Goal: Task Accomplishment & Management: Use online tool/utility

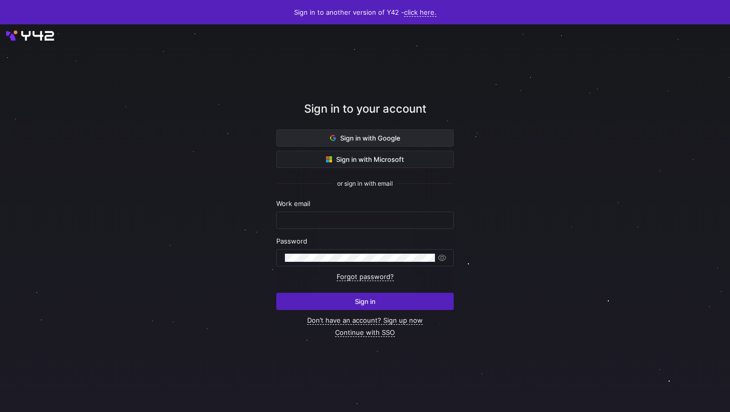
click at [338, 138] on span "Sign in with Google" at bounding box center [365, 138] width 70 height 8
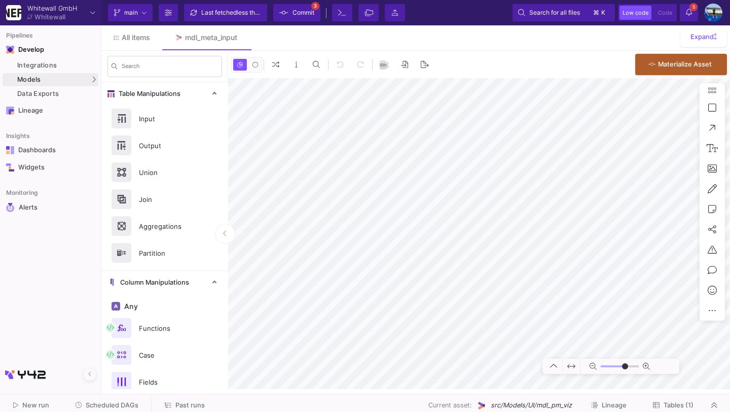
type input "0"
click at [112, 399] on button "Scheduled DAGs" at bounding box center [107, 406] width 88 height 16
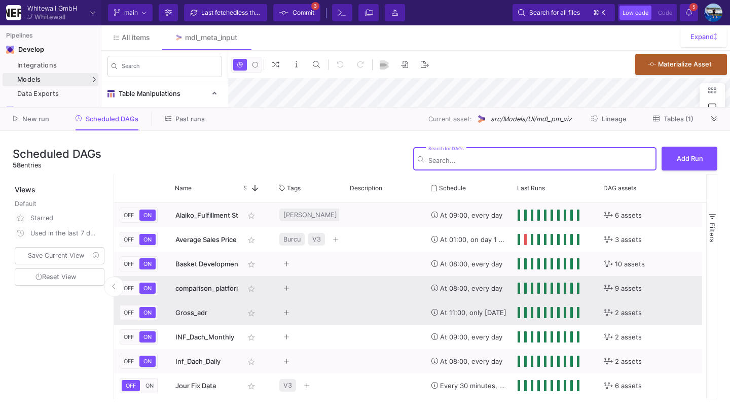
type input "-39"
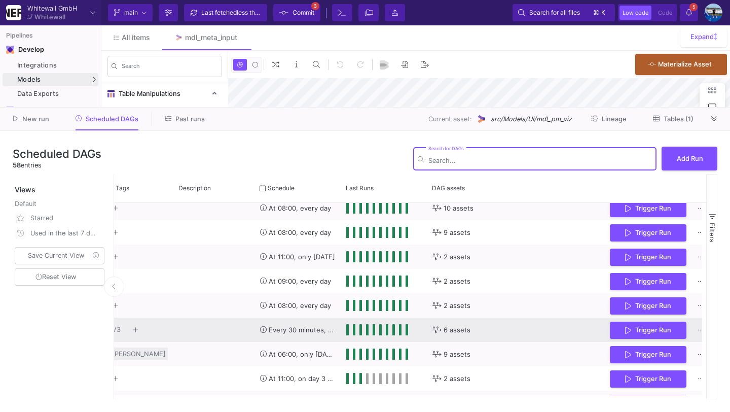
scroll to position [0, 200]
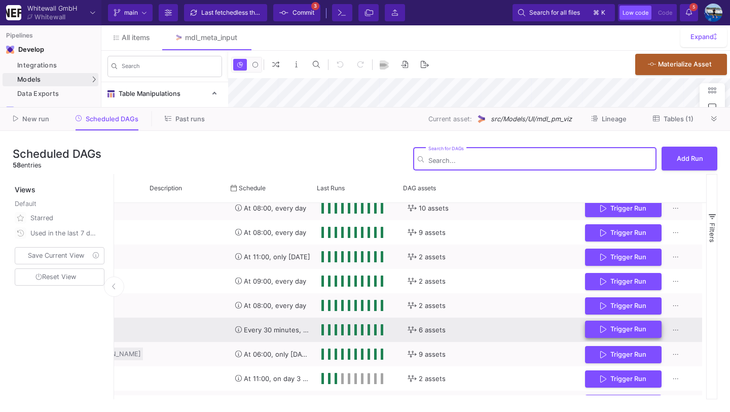
click at [637, 332] on span "Trigger Run" at bounding box center [629, 329] width 36 height 8
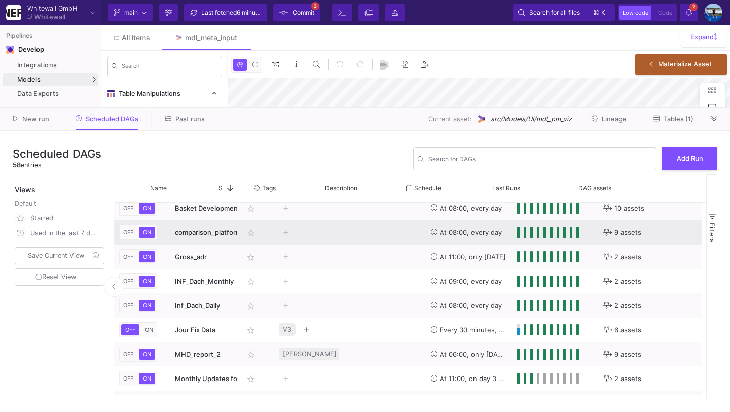
scroll to position [0, 0]
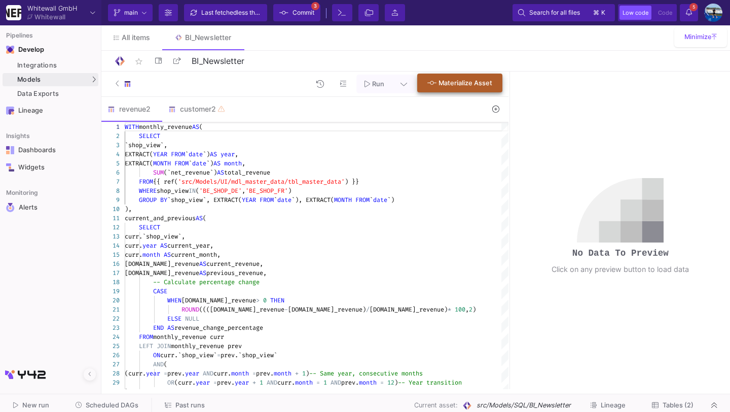
click at [454, 80] on span "Materialize Asset" at bounding box center [466, 83] width 54 height 8
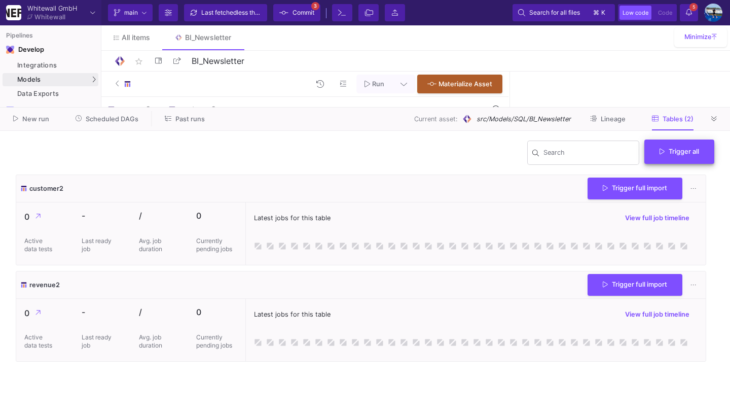
click at [672, 153] on span "Trigger all" at bounding box center [680, 152] width 40 height 8
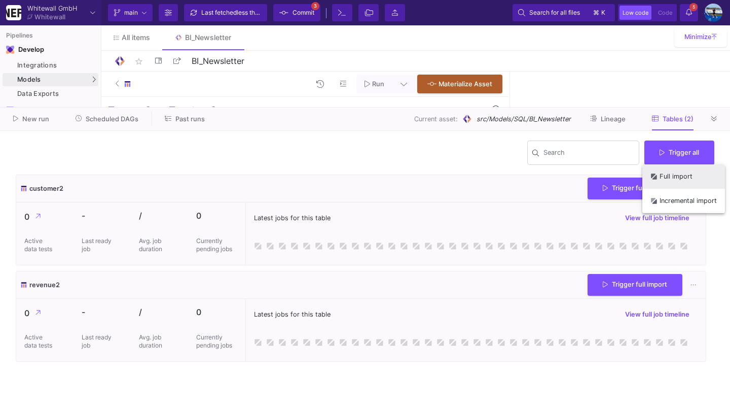
click at [674, 179] on button "Full import" at bounding box center [683, 176] width 83 height 24
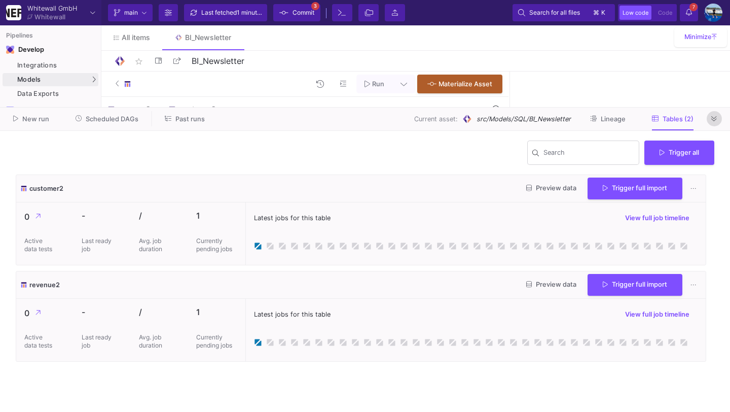
click at [717, 118] on icon at bounding box center [714, 119] width 6 height 7
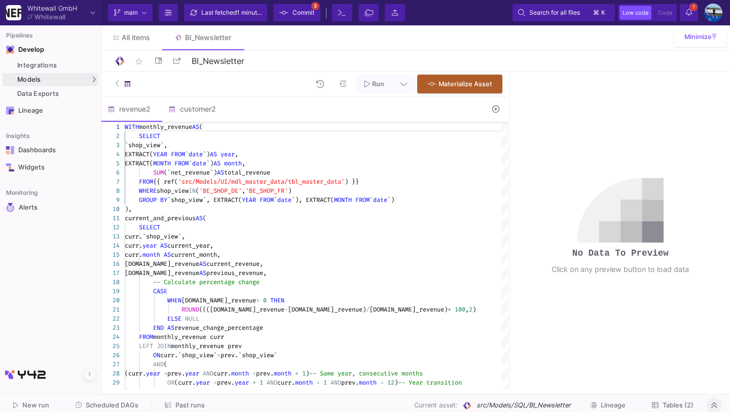
click at [81, 401] on span "Scheduled DAGs" at bounding box center [107, 405] width 63 height 8
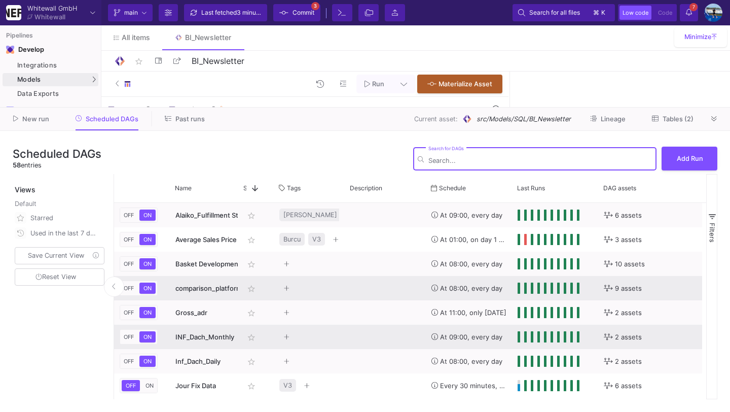
scroll to position [9, 0]
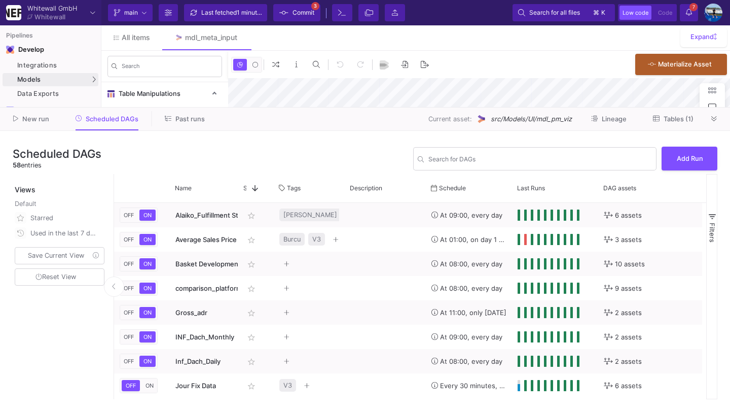
type input "-39"
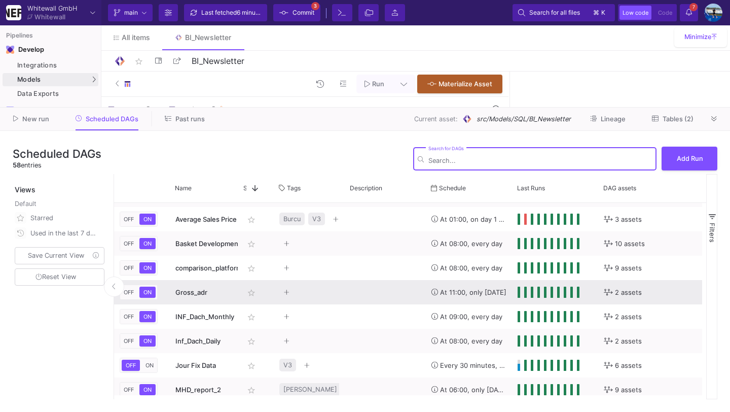
scroll to position [21, 0]
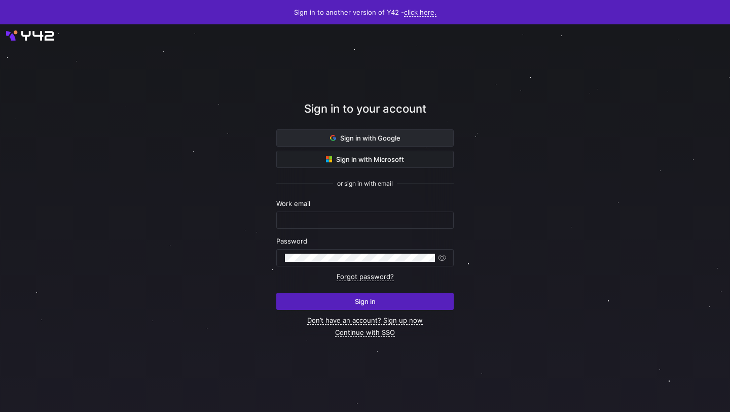
click at [311, 141] on span at bounding box center [365, 138] width 176 height 16
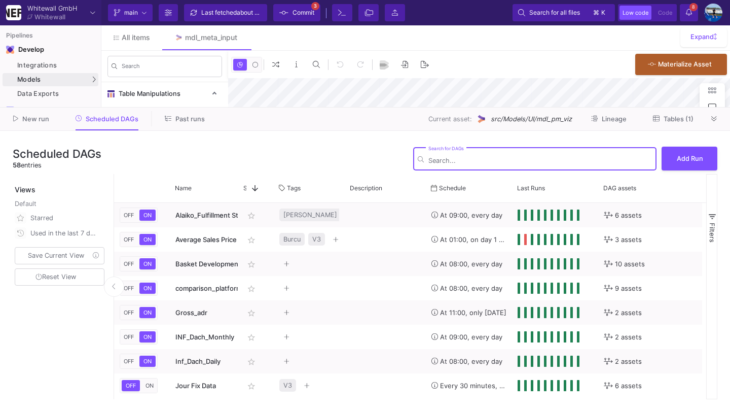
click at [440, 158] on input "Search for DAGs" at bounding box center [540, 161] width 224 height 8
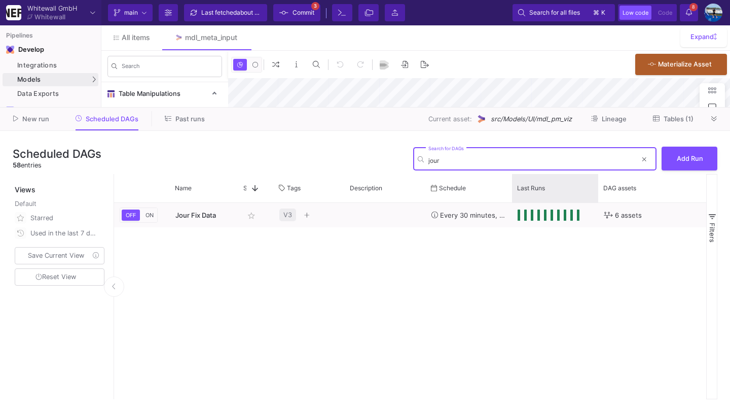
type input "jour"
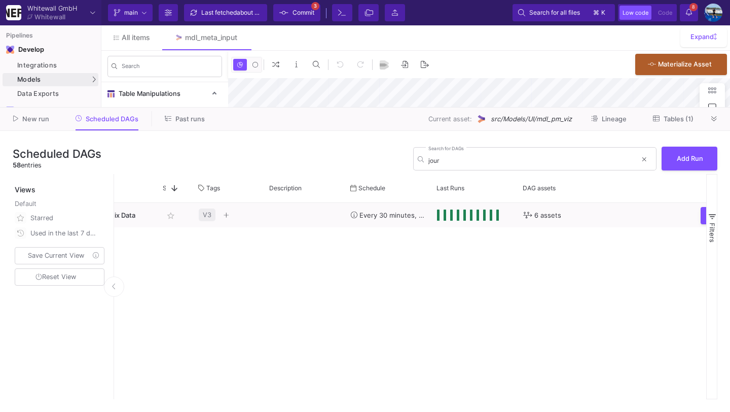
scroll to position [0, 196]
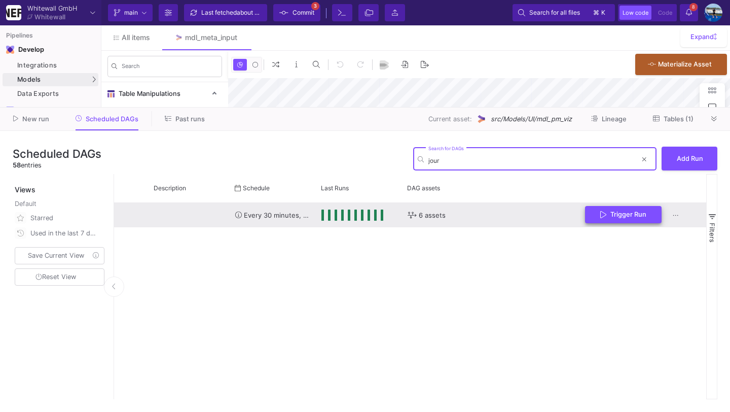
click at [616, 216] on span "Trigger Run" at bounding box center [629, 214] width 36 height 8
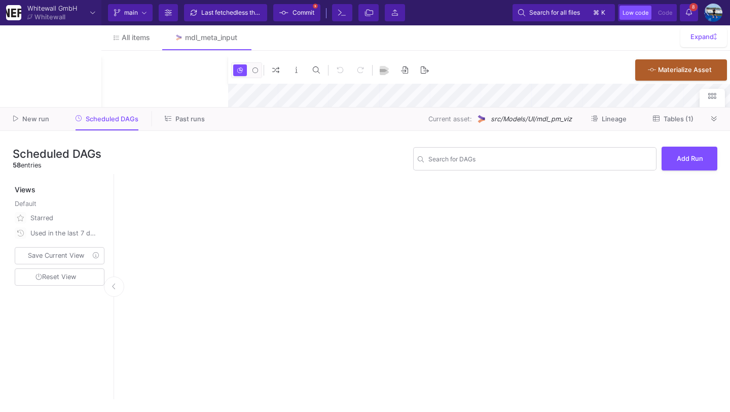
type input "0"
